Goal: Navigation & Orientation: Find specific page/section

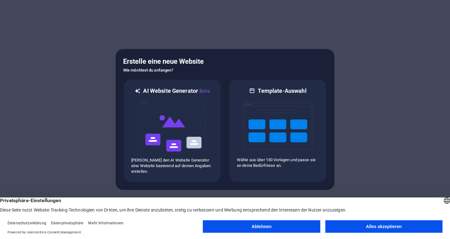
click at [358, 224] on button "Alles akzeptieren" at bounding box center [384, 227] width 117 height 13
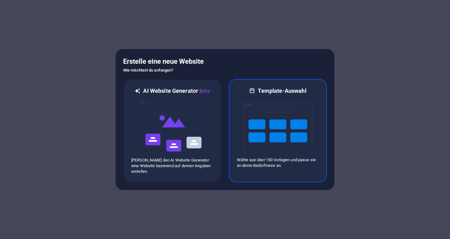
click at [284, 140] on img at bounding box center [278, 126] width 69 height 63
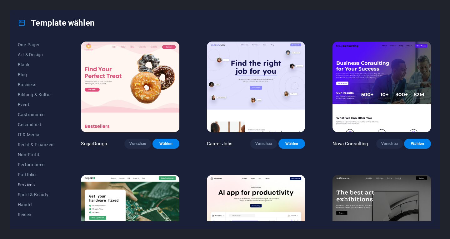
scroll to position [69, 0]
click at [22, 176] on span "Services" at bounding box center [36, 176] width 36 height 5
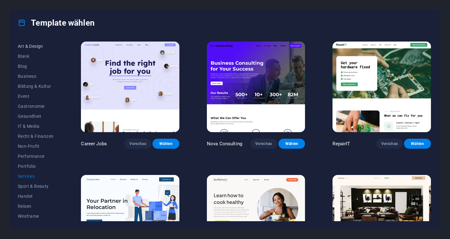
scroll to position [0, 0]
click at [29, 41] on button "Alle Templates" at bounding box center [36, 45] width 36 height 10
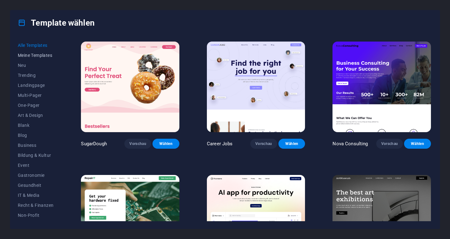
click at [35, 55] on span "Meine Templates" at bounding box center [36, 55] width 36 height 5
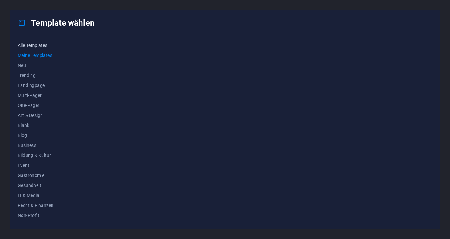
click at [35, 48] on button "Alle Templates" at bounding box center [36, 45] width 36 height 10
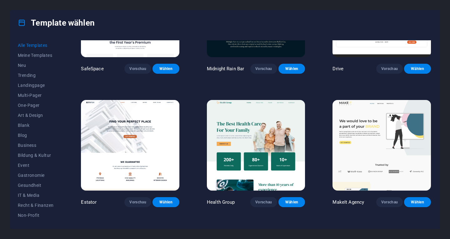
scroll to position [1284, 0]
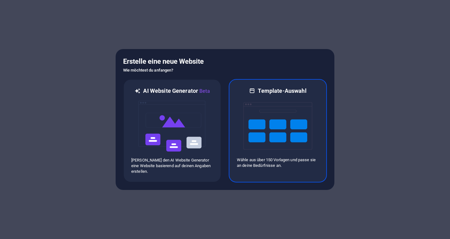
click at [292, 125] on img at bounding box center [278, 126] width 69 height 63
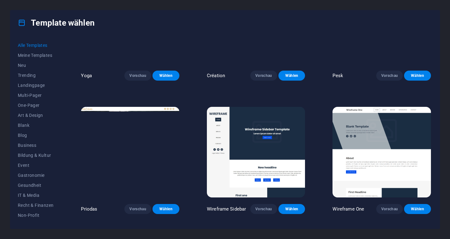
scroll to position [2204, 0]
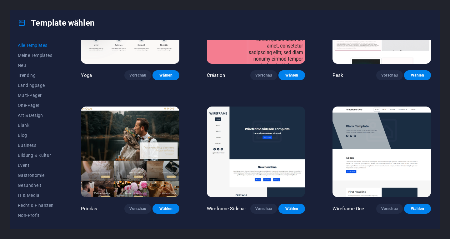
click at [392, 110] on img at bounding box center [382, 152] width 99 height 91
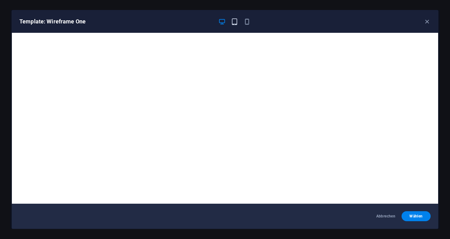
click at [235, 19] on icon "button" at bounding box center [234, 21] width 7 height 7
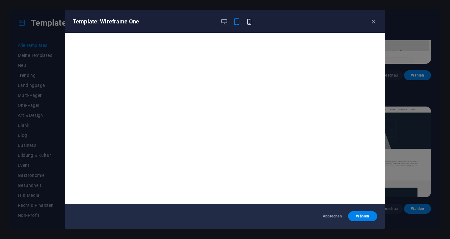
click at [251, 18] on icon "button" at bounding box center [249, 21] width 7 height 7
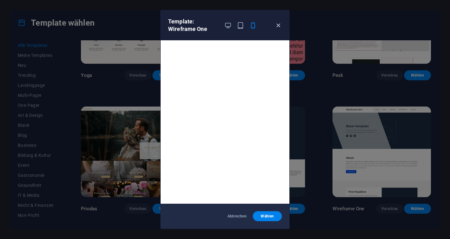
click at [279, 27] on icon "button" at bounding box center [278, 25] width 7 height 7
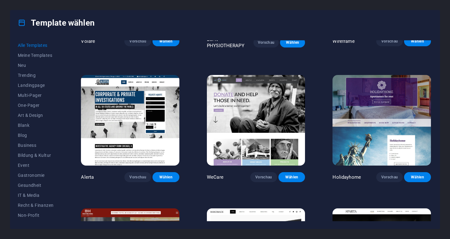
scroll to position [3440, 0]
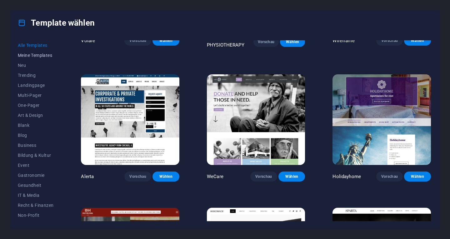
click at [29, 53] on span "Meine Templates" at bounding box center [36, 55] width 36 height 5
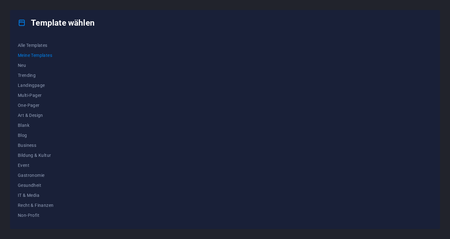
scroll to position [0, 0]
click at [40, 48] on button "Alle Templates" at bounding box center [36, 45] width 36 height 10
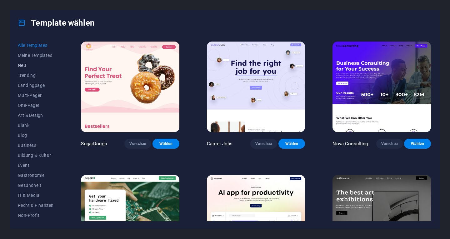
click at [26, 64] on span "Neu" at bounding box center [36, 65] width 36 height 5
click at [42, 44] on span "Alle Templates" at bounding box center [36, 45] width 36 height 5
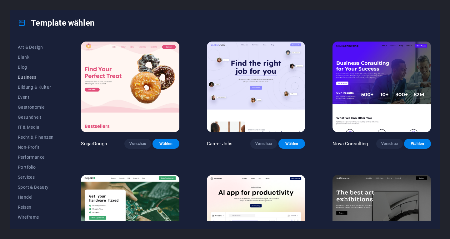
scroll to position [69, 0]
click at [39, 147] on span "Non-Profit" at bounding box center [36, 146] width 36 height 5
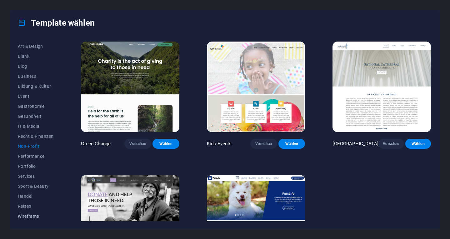
click at [39, 215] on span "Wireframe" at bounding box center [36, 216] width 36 height 5
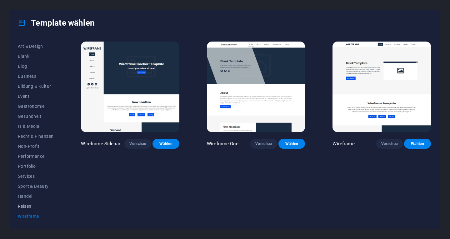
click at [36, 203] on button "Reisen" at bounding box center [36, 206] width 36 height 10
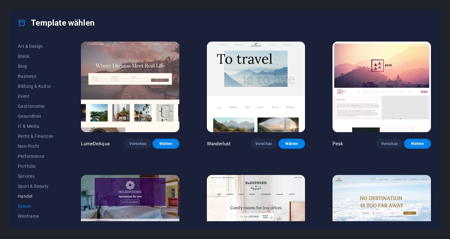
click at [32, 192] on button "Handel" at bounding box center [36, 196] width 36 height 10
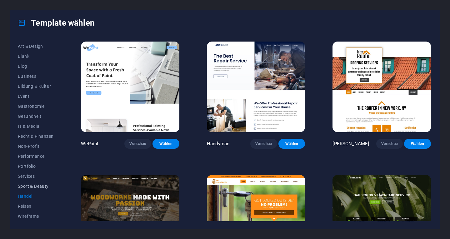
click at [37, 183] on button "Sport & Beauty" at bounding box center [36, 186] width 36 height 10
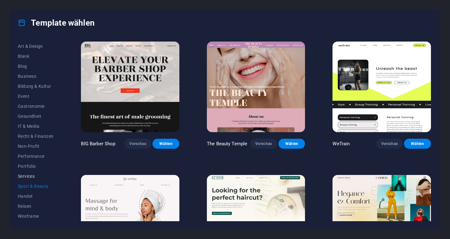
click at [40, 173] on button "Services" at bounding box center [36, 176] width 36 height 10
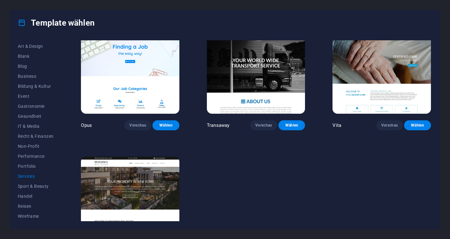
scroll to position [855, 0]
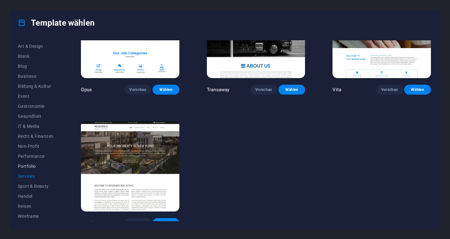
click at [34, 166] on span "Portfolio" at bounding box center [36, 166] width 36 height 5
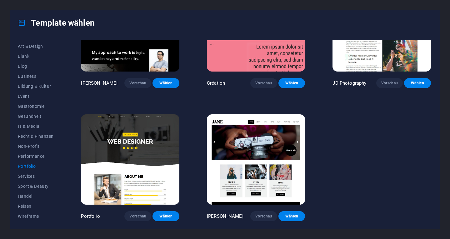
scroll to position [192, 0]
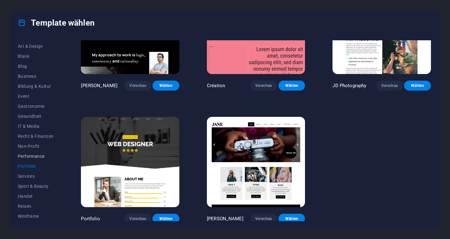
click at [35, 153] on button "Performance" at bounding box center [36, 156] width 36 height 10
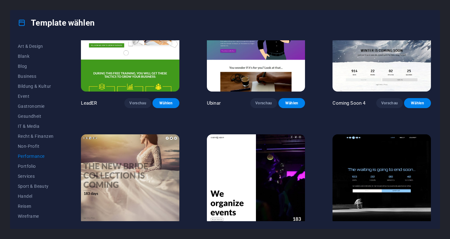
scroll to position [590, 0]
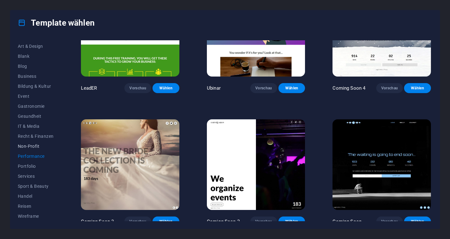
click at [37, 145] on span "Non-Profit" at bounding box center [36, 146] width 36 height 5
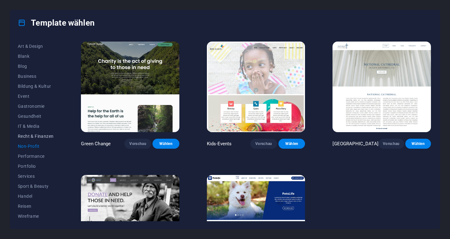
click at [36, 135] on span "Recht & Finanzen" at bounding box center [36, 136] width 36 height 5
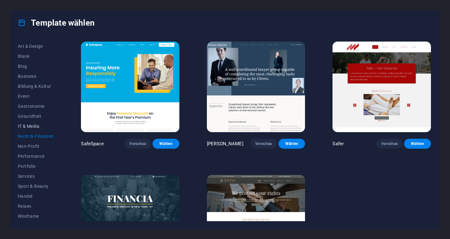
click at [33, 124] on span "IT & Media" at bounding box center [36, 126] width 36 height 5
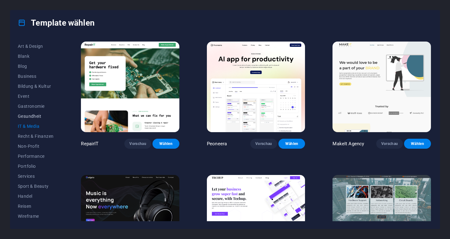
click at [32, 114] on span "Gesundheit" at bounding box center [36, 116] width 36 height 5
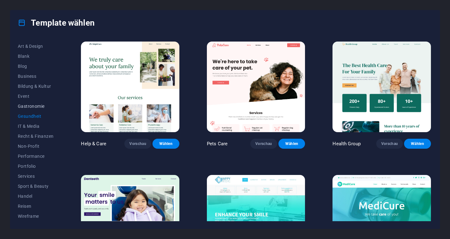
click at [42, 103] on button "Gastronomie" at bounding box center [36, 106] width 36 height 10
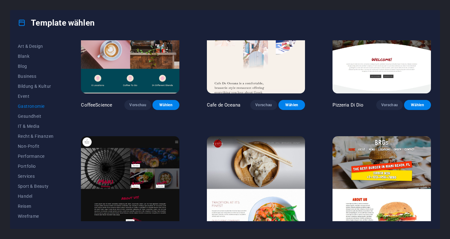
scroll to position [173, 0]
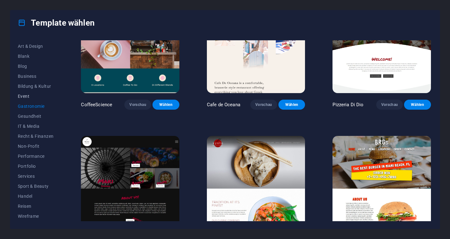
click at [34, 92] on button "Event" at bounding box center [36, 96] width 36 height 10
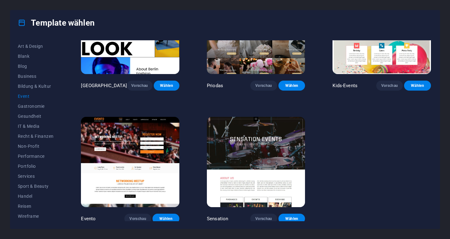
scroll to position [0, 0]
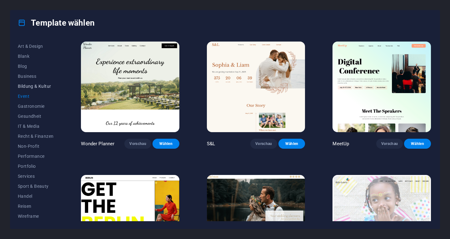
click at [44, 88] on span "Bildung & Kultur" at bounding box center [36, 86] width 36 height 5
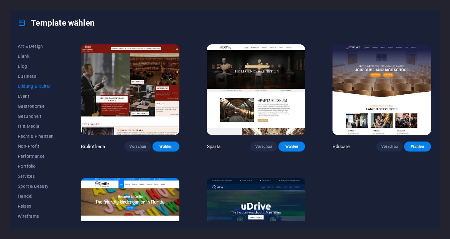
scroll to position [192, 0]
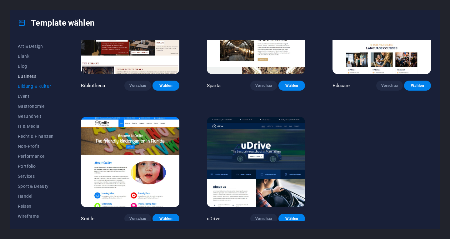
click at [31, 78] on span "Business" at bounding box center [36, 76] width 36 height 5
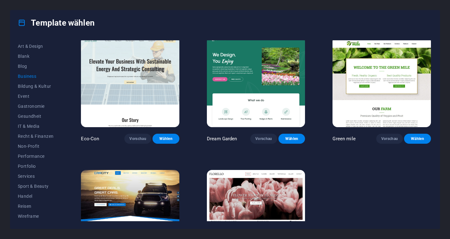
scroll to position [0, 0]
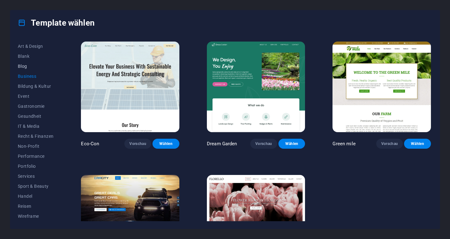
click at [27, 63] on button "Blog" at bounding box center [36, 66] width 36 height 10
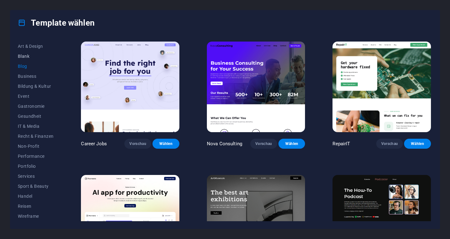
click at [48, 55] on span "Blank" at bounding box center [36, 56] width 36 height 5
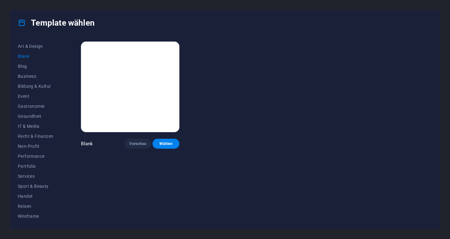
click at [48, 55] on span "Blank" at bounding box center [36, 56] width 36 height 5
click at [46, 46] on span "Art & Design" at bounding box center [36, 46] width 36 height 5
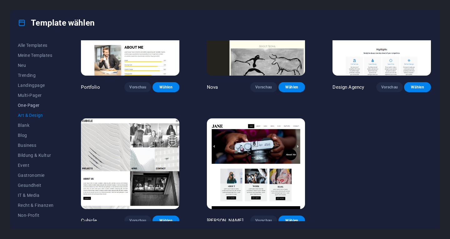
click at [32, 108] on button "One-Pager" at bounding box center [36, 105] width 36 height 10
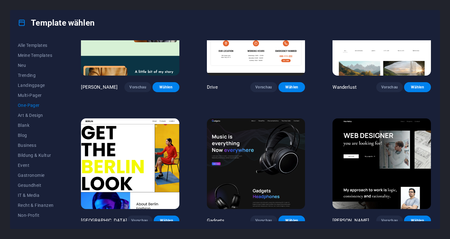
scroll to position [2446, 0]
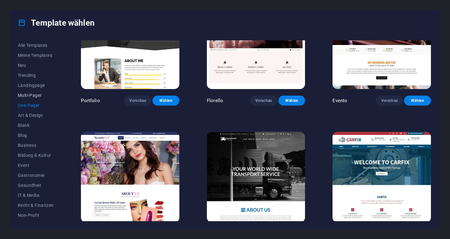
click at [46, 94] on span "Multi-Pager" at bounding box center [36, 95] width 36 height 5
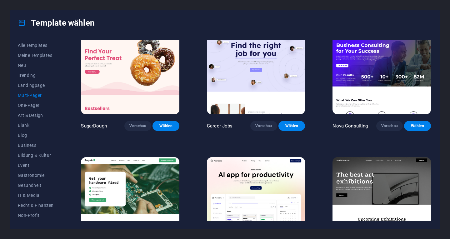
scroll to position [0, 0]
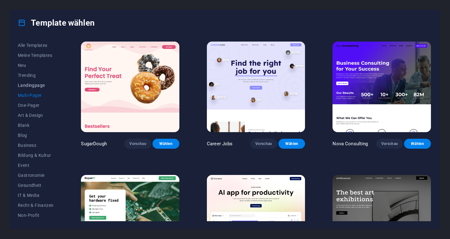
click at [38, 85] on span "Landingpage" at bounding box center [36, 85] width 36 height 5
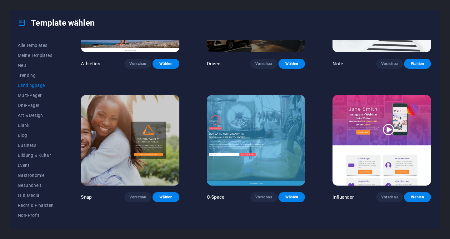
scroll to position [481, 0]
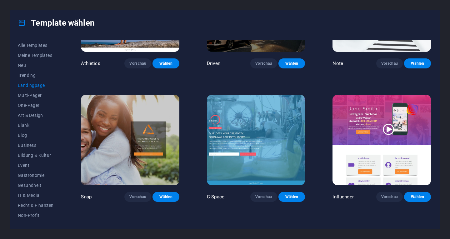
click at [251, 95] on img at bounding box center [256, 140] width 99 height 91
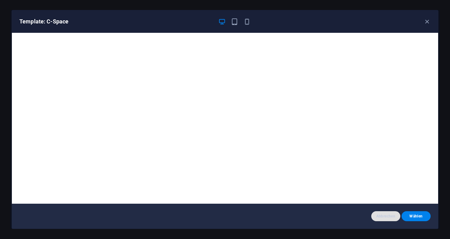
click at [391, 216] on span "Abbrechen" at bounding box center [386, 216] width 19 height 5
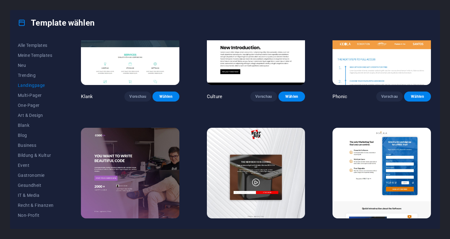
scroll to position [37, 0]
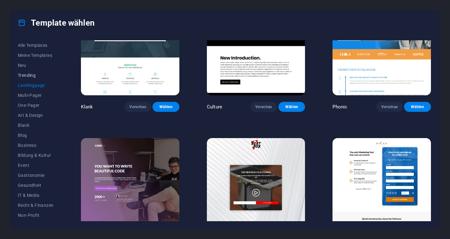
click at [28, 80] on button "Trending" at bounding box center [36, 75] width 36 height 10
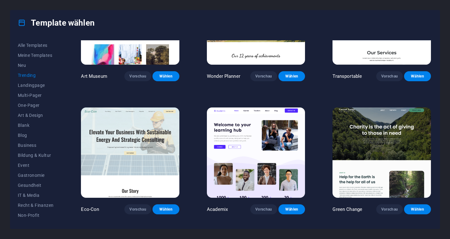
scroll to position [202, 0]
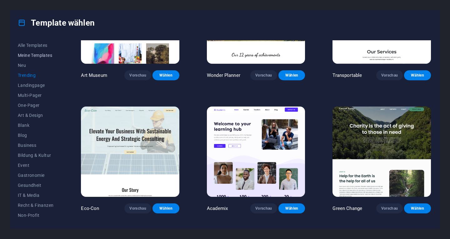
click at [31, 57] on span "Meine Templates" at bounding box center [36, 55] width 36 height 5
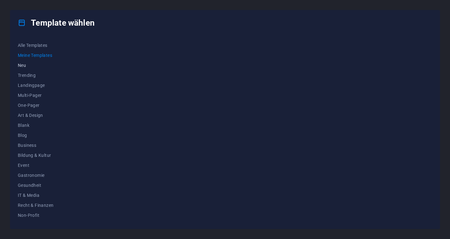
click at [28, 64] on span "Neu" at bounding box center [36, 65] width 36 height 5
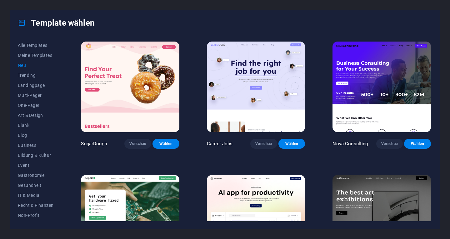
click at [28, 64] on span "Neu" at bounding box center [36, 65] width 36 height 5
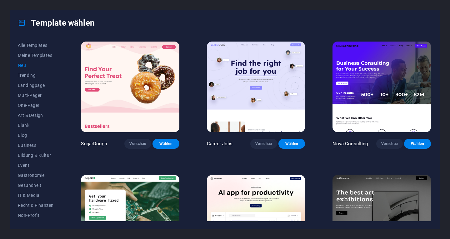
click at [28, 64] on span "Neu" at bounding box center [36, 65] width 36 height 5
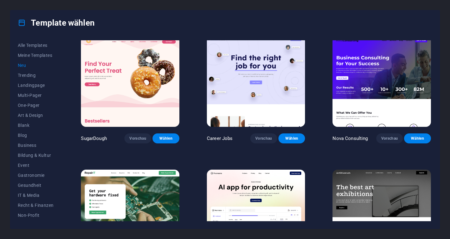
scroll to position [5, 0]
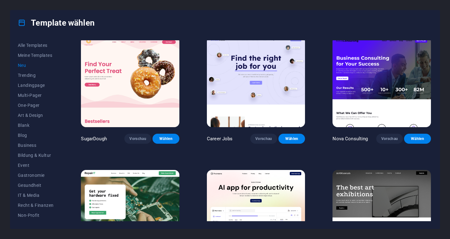
click at [338, 84] on img at bounding box center [382, 82] width 99 height 91
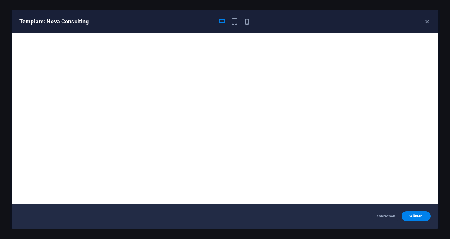
scroll to position [1, 0]
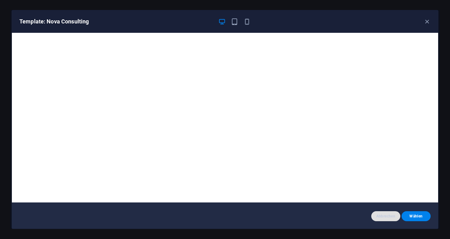
click at [382, 216] on span "Abbrechen" at bounding box center [386, 216] width 19 height 5
